Goal: Task Accomplishment & Management: Use online tool/utility

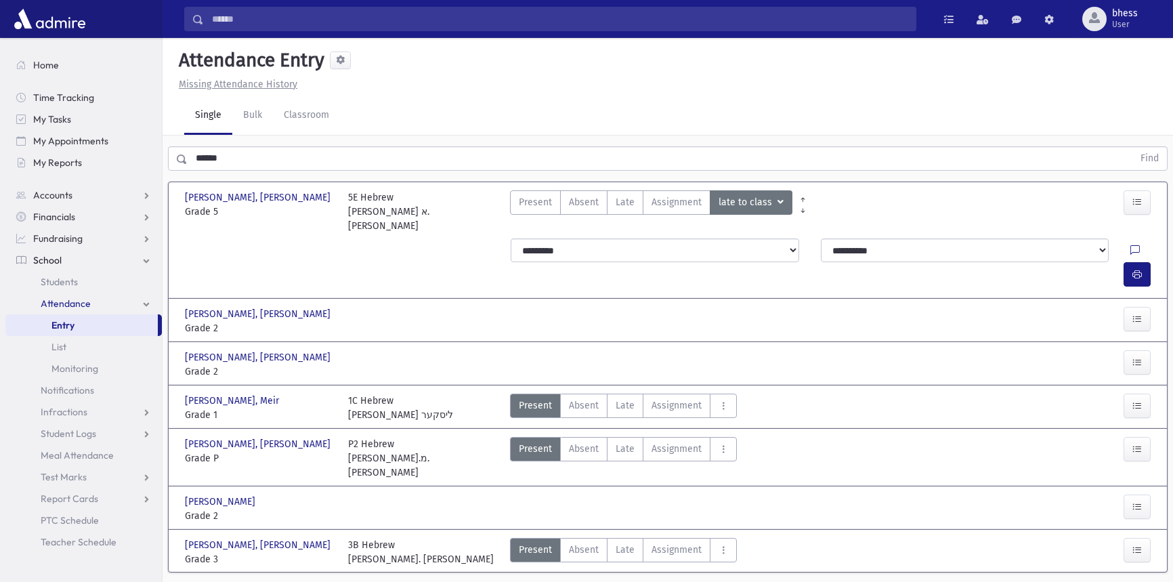
scroll to position [28, 0]
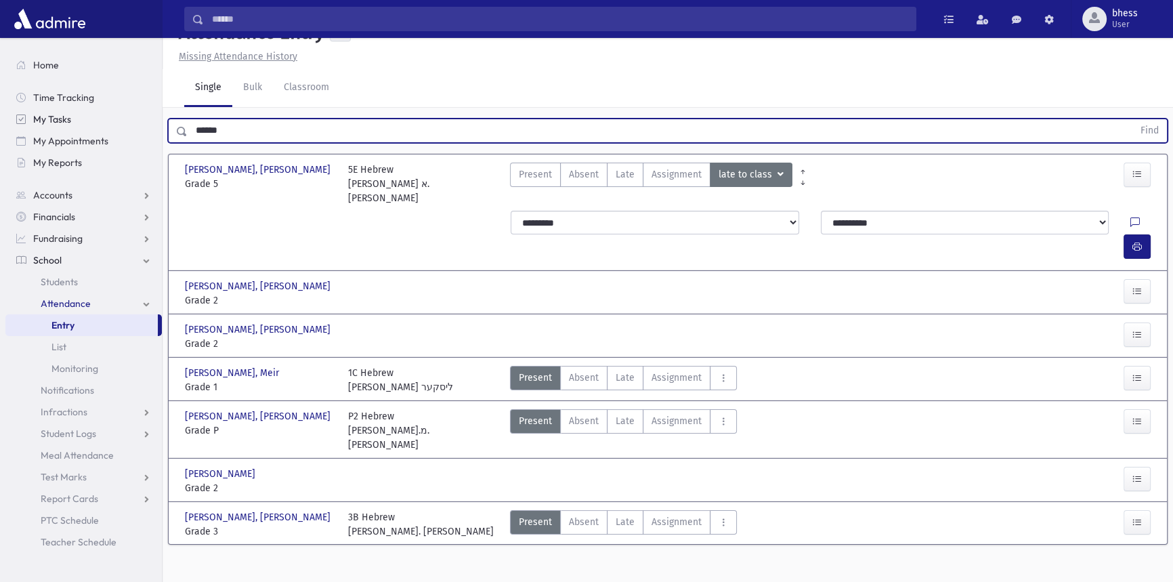
drag, startPoint x: 169, startPoint y: 130, endPoint x: 148, endPoint y: 122, distance: 21.9
click at [171, 129] on div "****** Find" at bounding box center [667, 130] width 999 height 24
click at [1132, 119] on button "Find" at bounding box center [1149, 130] width 35 height 23
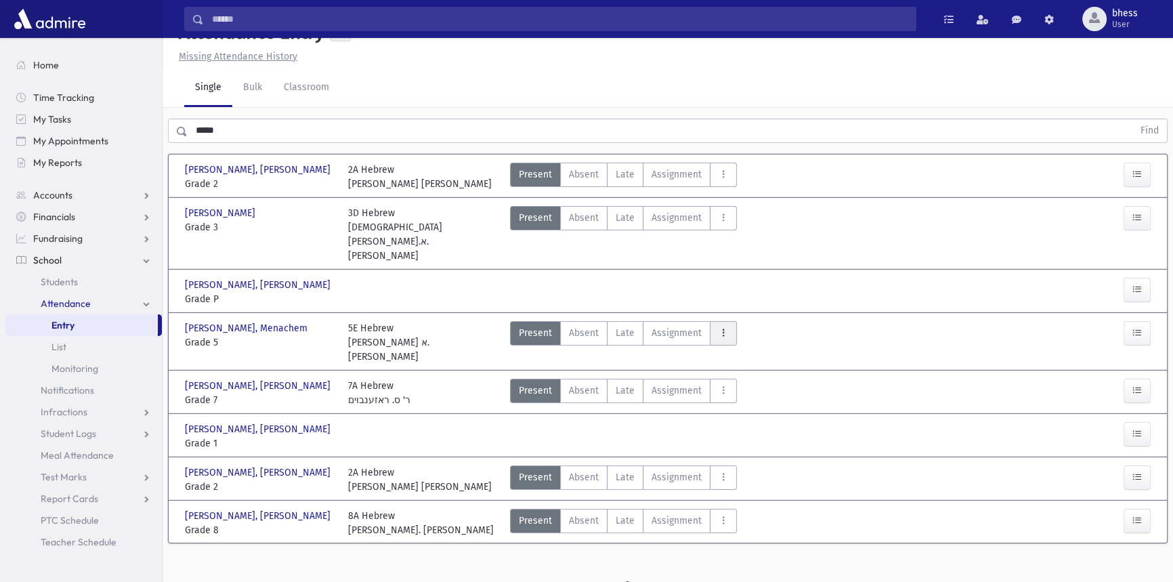
click at [718, 327] on icon "AttTypes" at bounding box center [722, 333] width 9 height 12
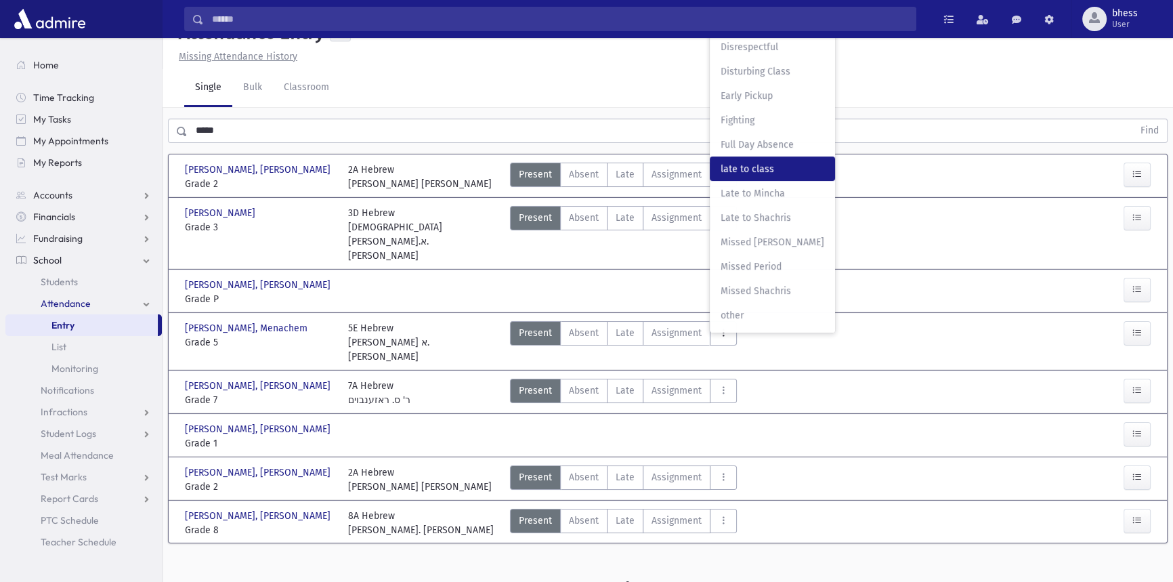
click at [758, 156] on class"] "late to class late to class" at bounding box center [772, 168] width 125 height 24
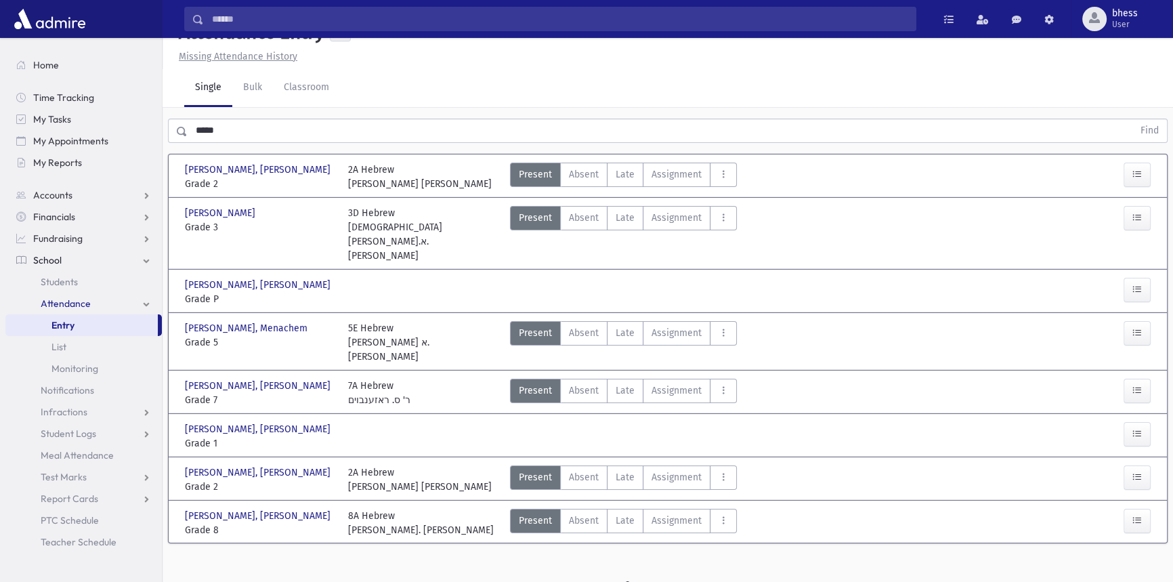
scroll to position [0, 0]
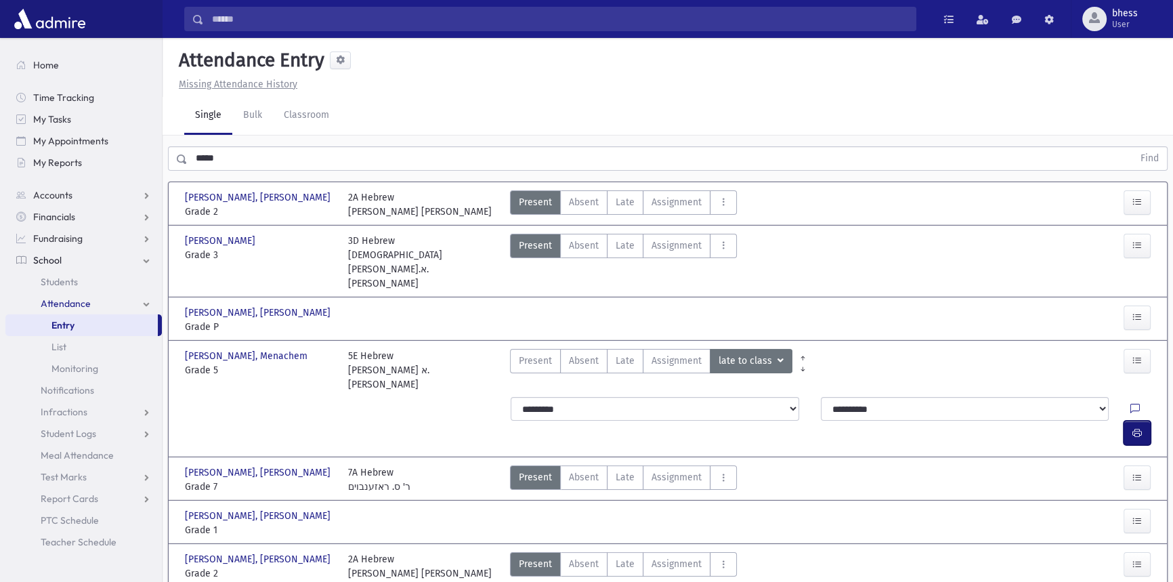
click at [1145, 420] on button "button" at bounding box center [1136, 432] width 27 height 24
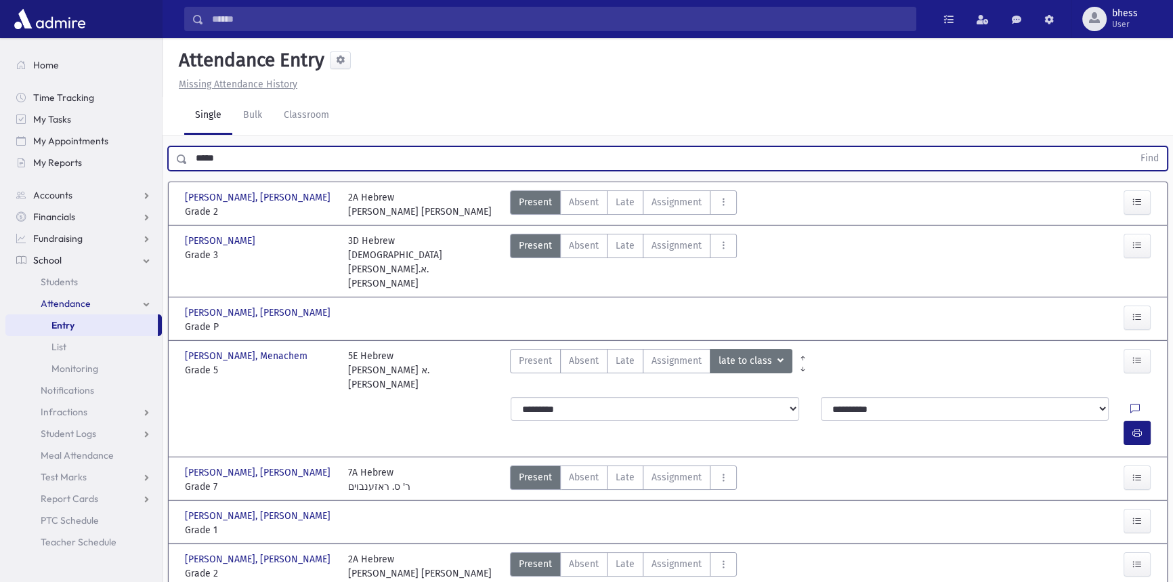
drag, startPoint x: 245, startPoint y: 156, endPoint x: 172, endPoint y: 154, distance: 73.1
click at [172, 154] on div "***** Find" at bounding box center [667, 158] width 999 height 24
click at [1132, 147] on button "Find" at bounding box center [1149, 158] width 35 height 23
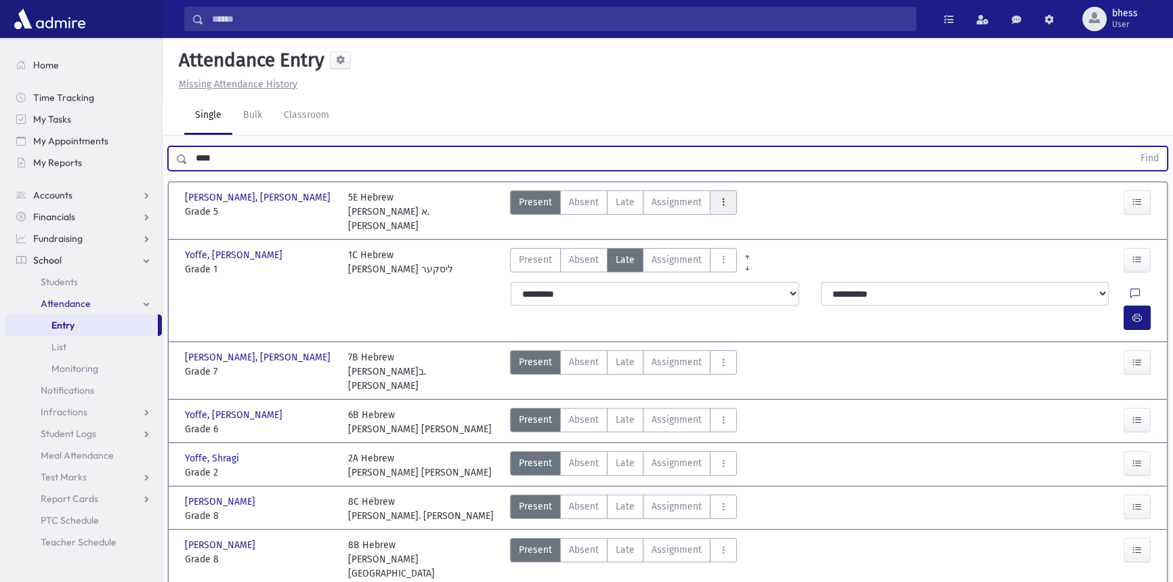
click at [721, 200] on icon "AttTypes" at bounding box center [722, 202] width 9 height 12
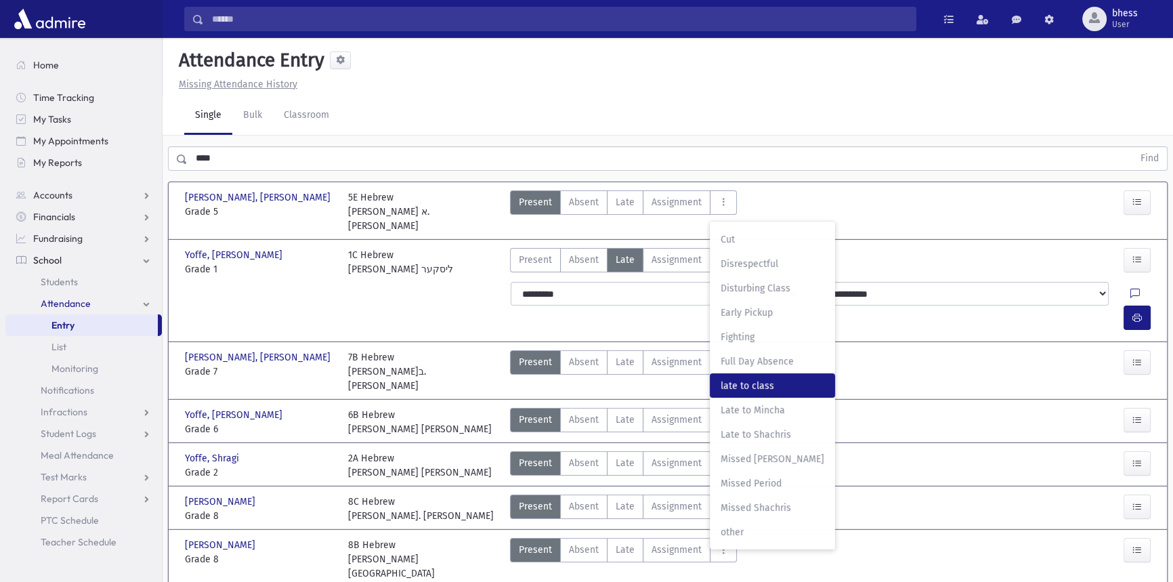
click at [762, 380] on span "late to class" at bounding box center [772, 385] width 104 height 14
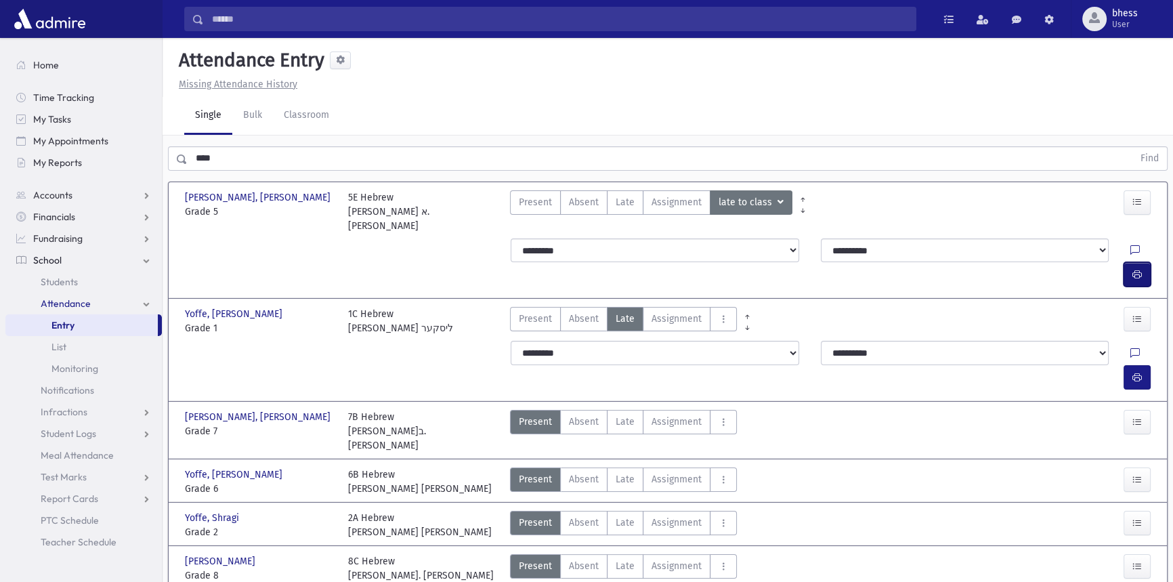
click at [1142, 262] on button "button" at bounding box center [1136, 274] width 27 height 24
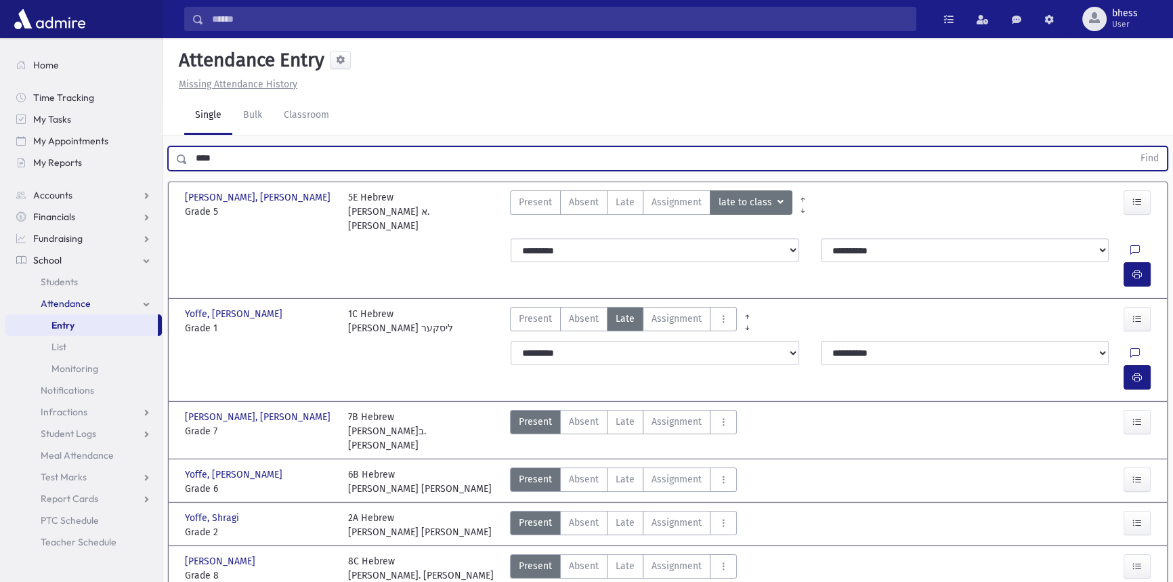
drag, startPoint x: 171, startPoint y: 156, endPoint x: 163, endPoint y: 155, distance: 8.2
click at [163, 155] on div "**** Find" at bounding box center [667, 155] width 1010 height 41
type input "******"
click at [1132, 147] on button "Find" at bounding box center [1149, 158] width 35 height 23
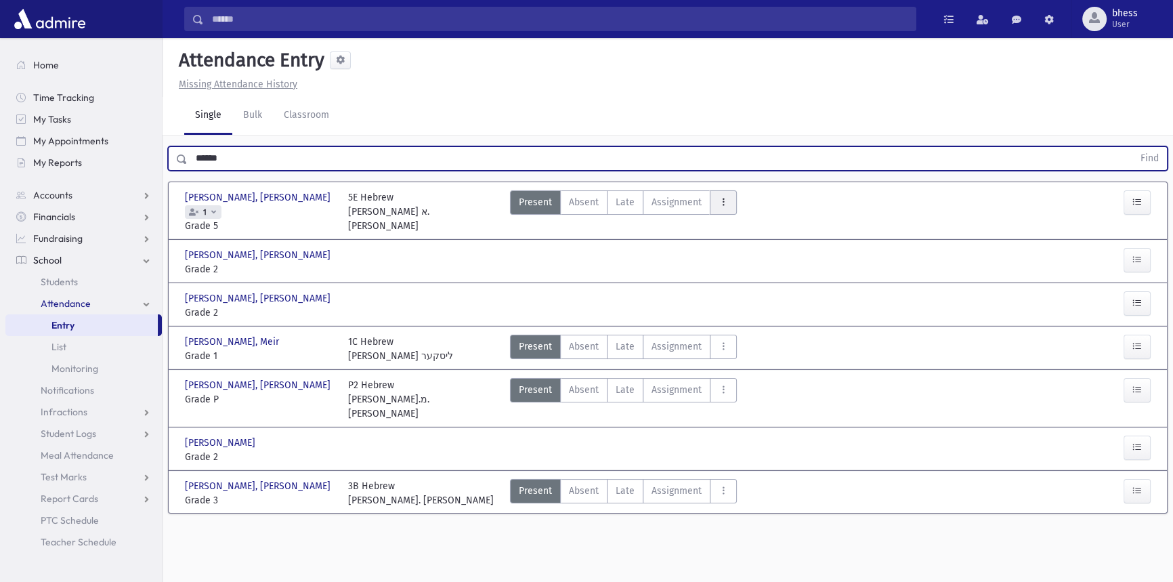
click at [730, 195] on button "AttTypes" at bounding box center [723, 202] width 27 height 24
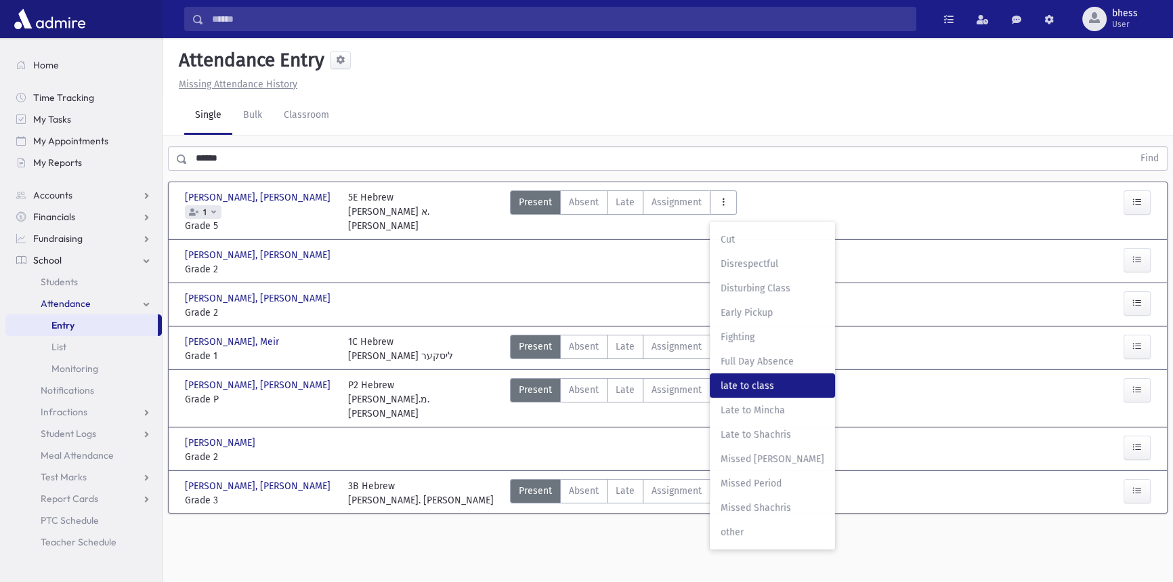
click at [773, 384] on span "late to class" at bounding box center [772, 385] width 104 height 14
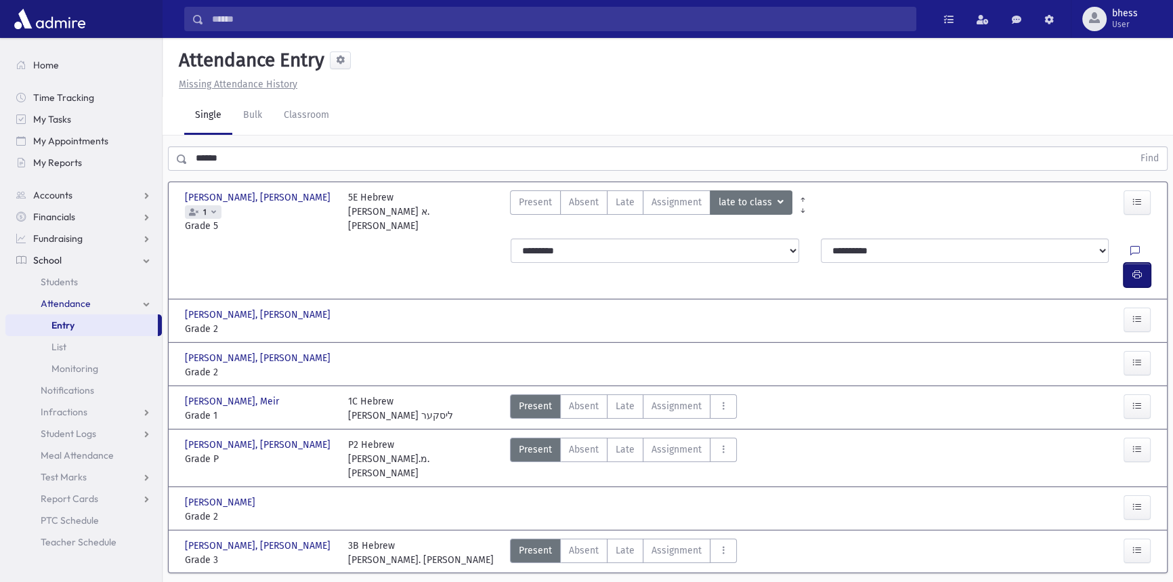
click at [1135, 263] on button "button" at bounding box center [1136, 275] width 27 height 24
